Goal: Transaction & Acquisition: Obtain resource

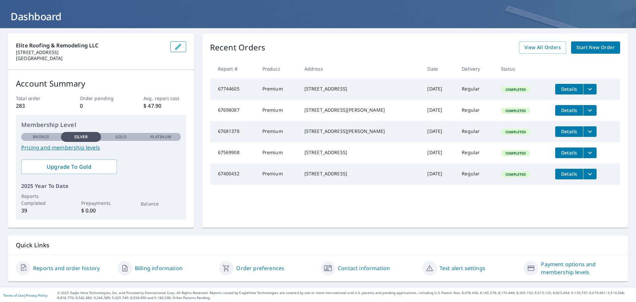
scroll to position [35, 0]
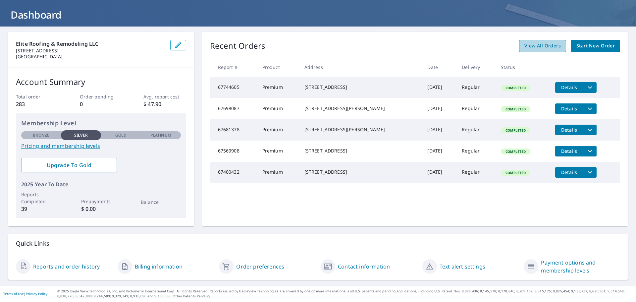
click at [549, 48] on span "View All Orders" at bounding box center [542, 46] width 36 height 8
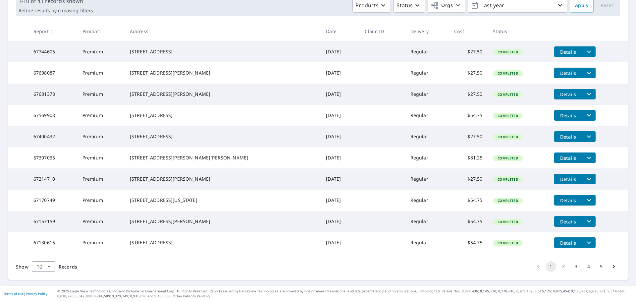
scroll to position [132, 0]
click at [558, 197] on span "Details" at bounding box center [568, 200] width 20 height 6
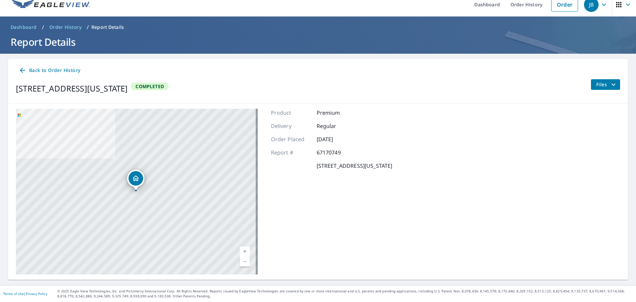
click at [614, 84] on button "Files" at bounding box center [604, 84] width 29 height 11
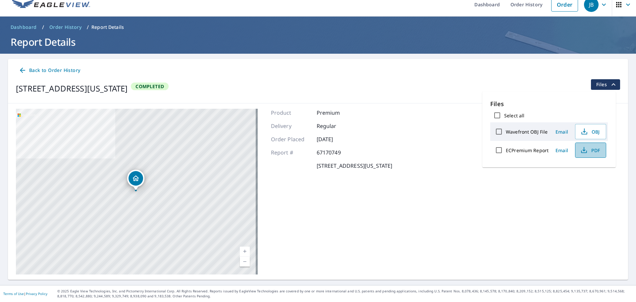
click at [588, 149] on span "PDF" at bounding box center [589, 150] width 21 height 8
click at [598, 149] on span "PDF" at bounding box center [589, 150] width 21 height 8
